Goal: Check status: Check status

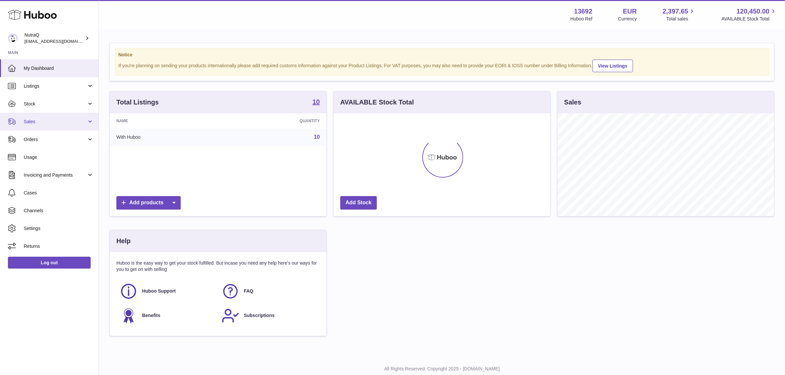
scroll to position [102, 216]
click at [73, 118] on link "Sales" at bounding box center [49, 122] width 99 height 18
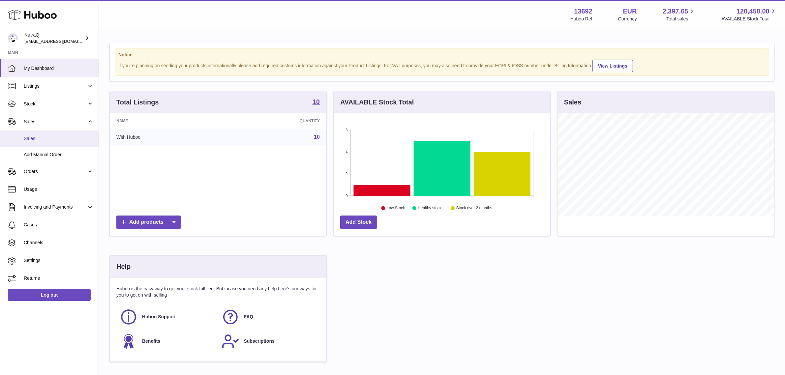
click at [58, 142] on link "Sales" at bounding box center [49, 138] width 99 height 16
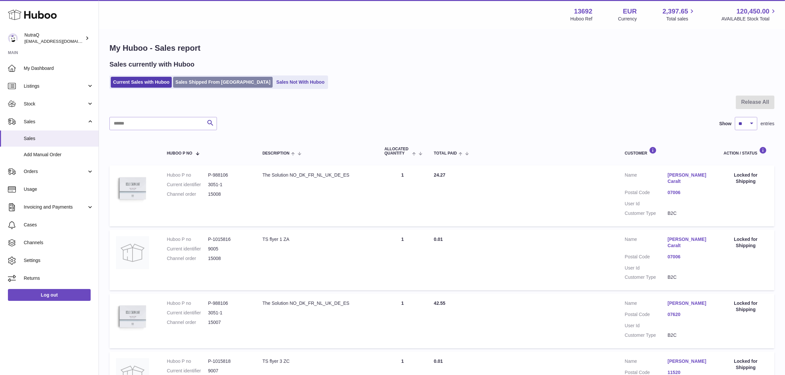
click at [226, 84] on link "Sales Shipped From [GEOGRAPHIC_DATA]" at bounding box center [223, 82] width 100 height 11
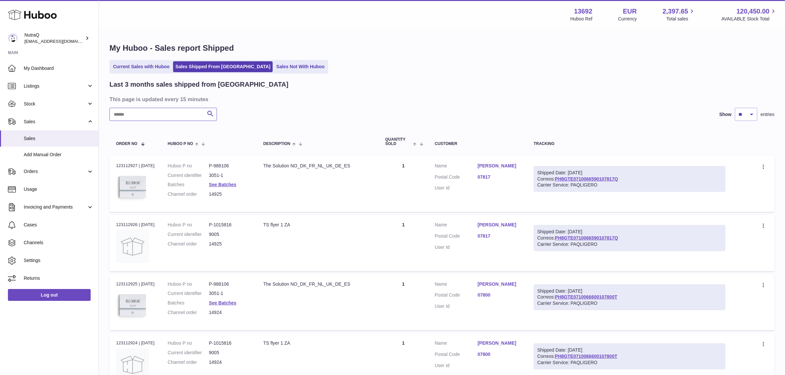
click at [152, 114] on input "text" at bounding box center [162, 114] width 107 height 13
paste input "**********"
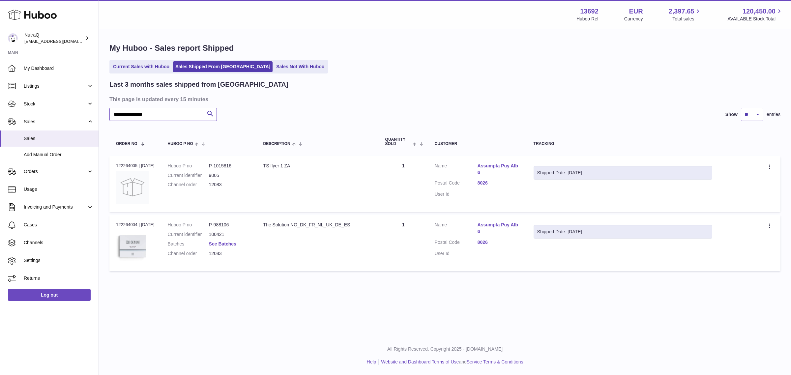
type input "**********"
click at [490, 182] on link "8026" at bounding box center [498, 183] width 43 height 6
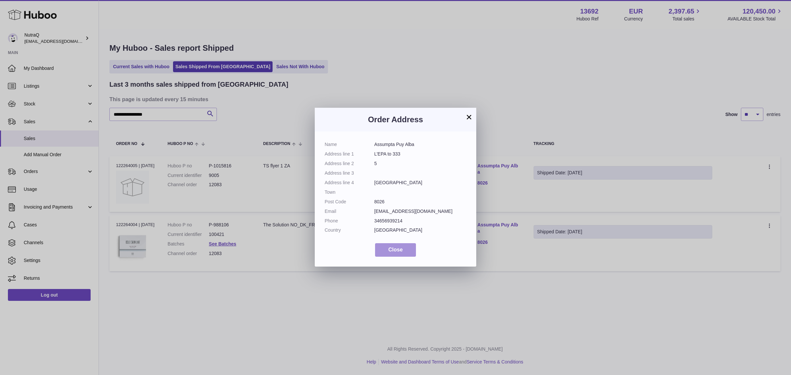
click at [403, 250] on button "Close" at bounding box center [395, 250] width 41 height 14
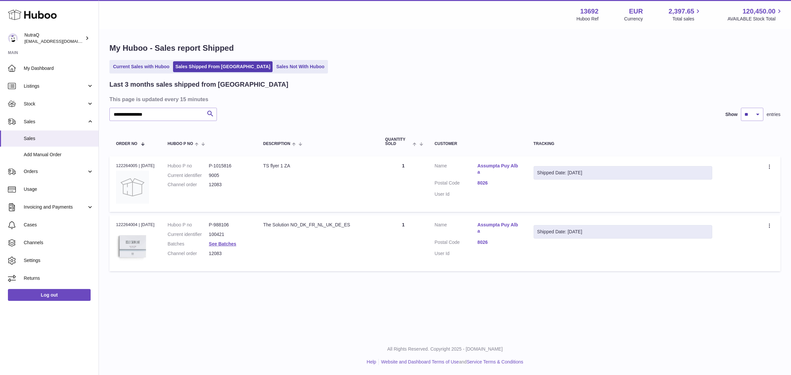
click at [223, 186] on dd "12083" at bounding box center [229, 185] width 41 height 6
copy dd "12083"
